Goal: Navigation & Orientation: Find specific page/section

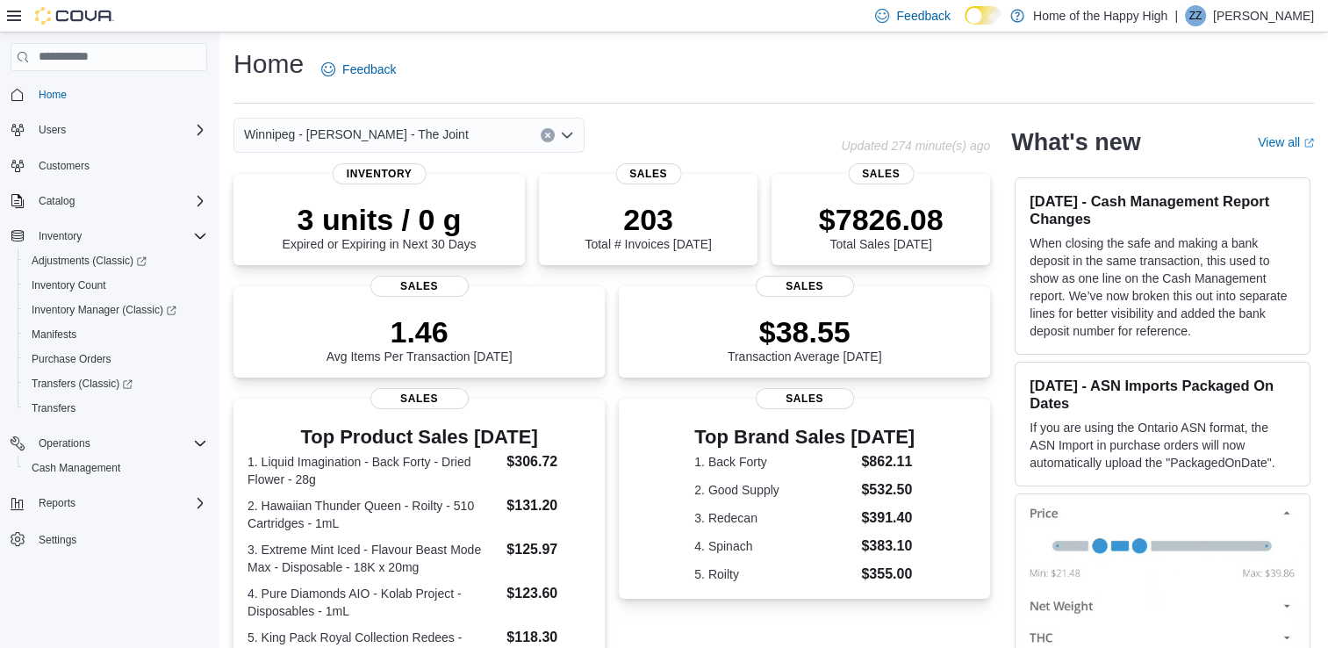
click at [1237, 22] on div "| ZZ [PERSON_NAME]" at bounding box center [1244, 15] width 140 height 21
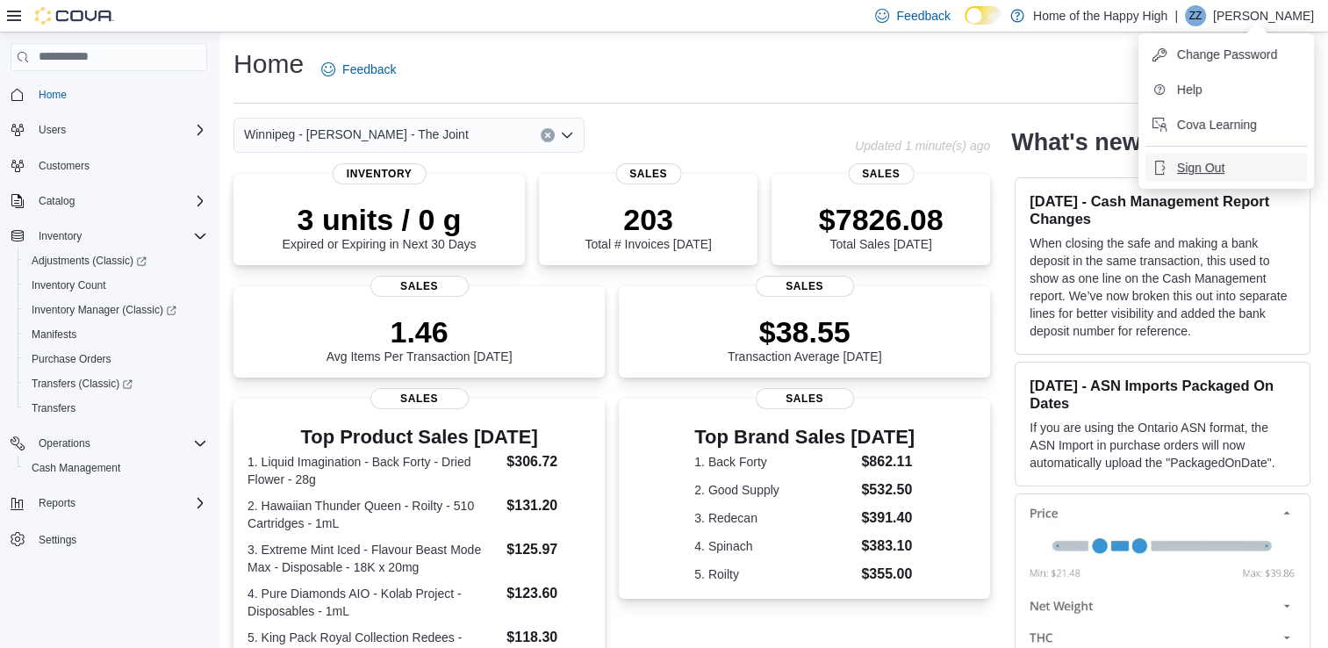
click at [1189, 172] on span "Sign Out" at bounding box center [1200, 168] width 47 height 18
